Goal: Find specific page/section: Find specific page/section

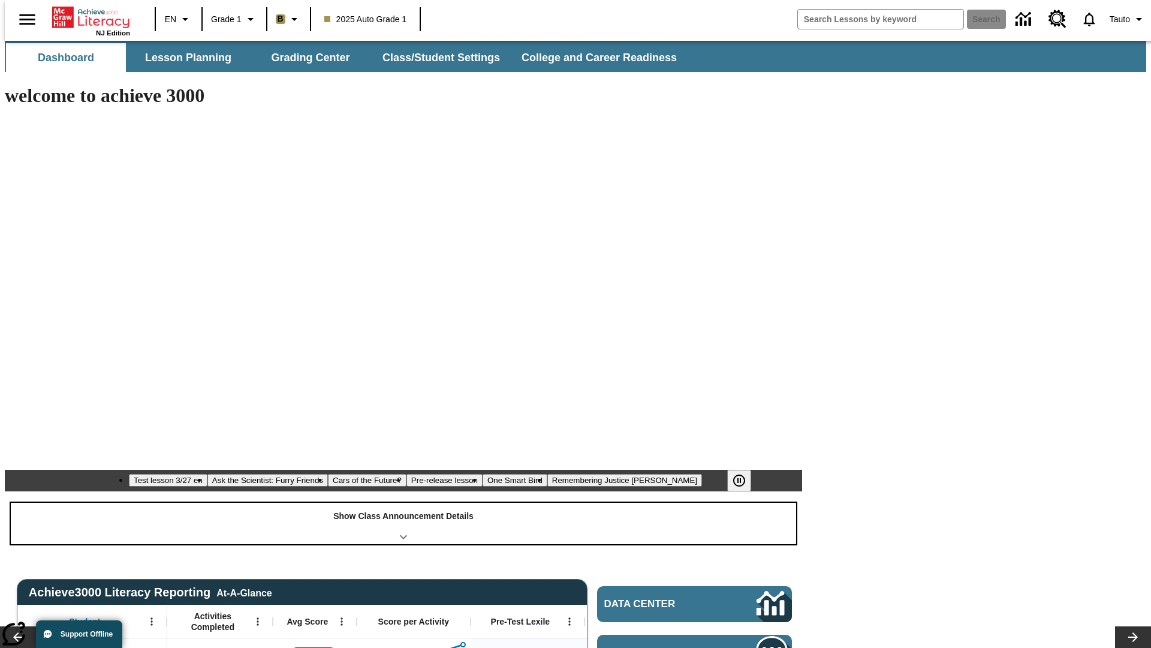
click at [404, 502] on div "Show Class Announcement Details" at bounding box center [403, 522] width 785 height 41
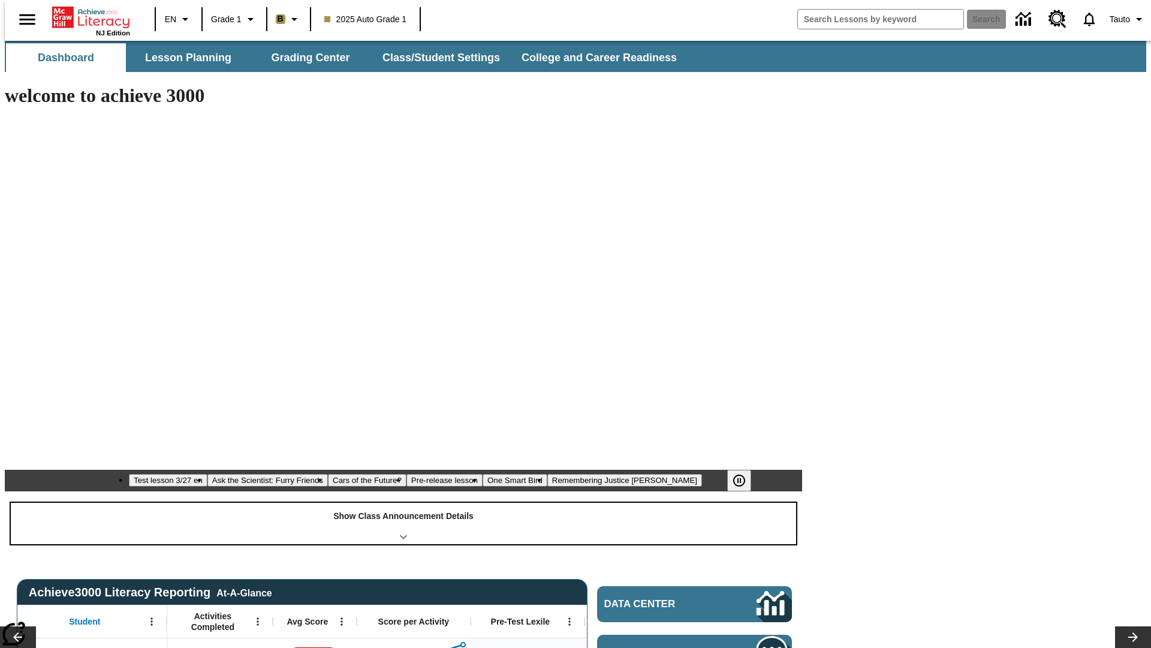
click at [404, 502] on div "Show Class Announcement Details" at bounding box center [403, 522] width 785 height 41
